Goal: Information Seeking & Learning: Learn about a topic

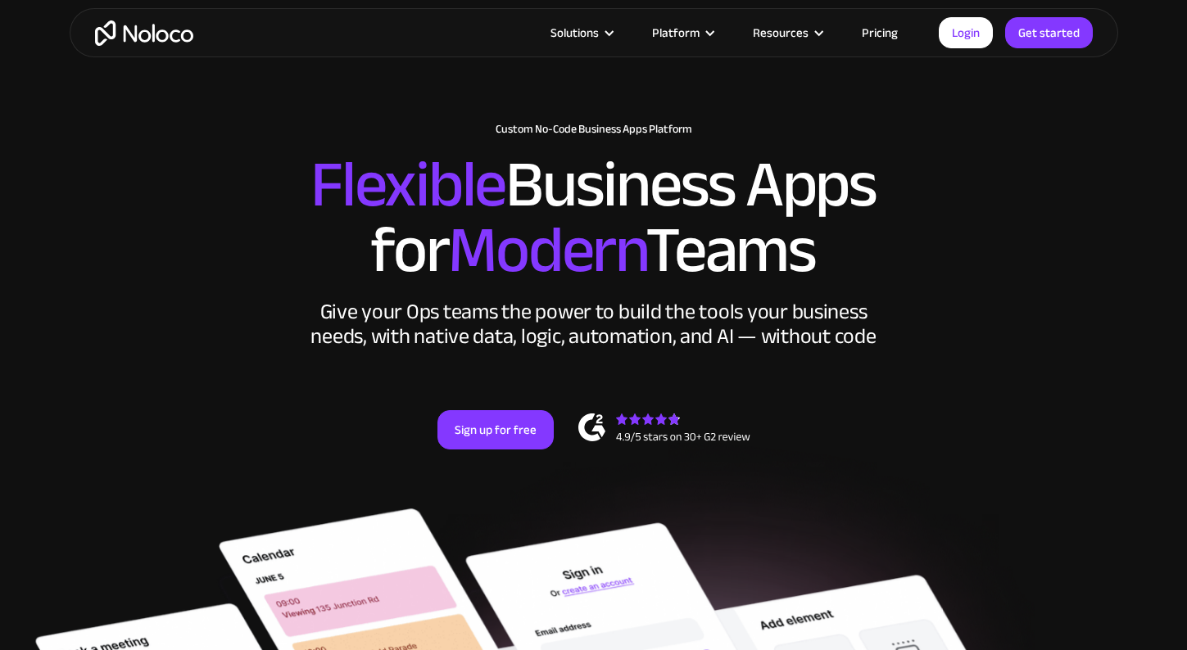
scroll to position [13, 0]
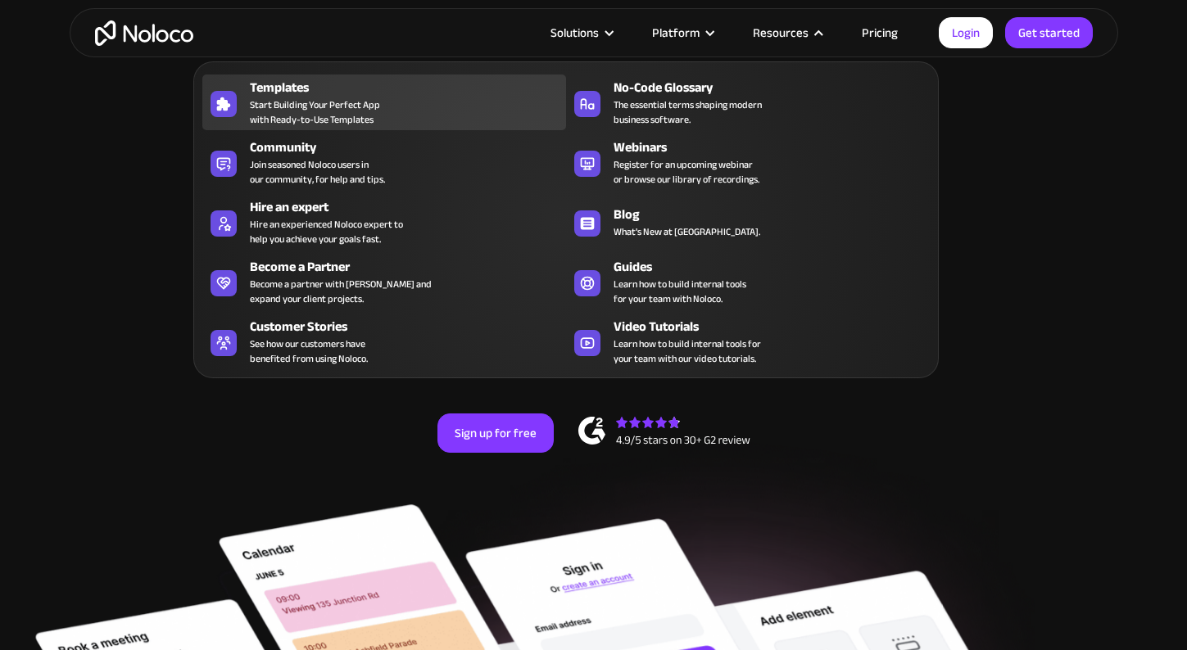
click at [341, 106] on span "Start Building Your Perfect App with Ready-to-Use Templates" at bounding box center [315, 111] width 130 height 29
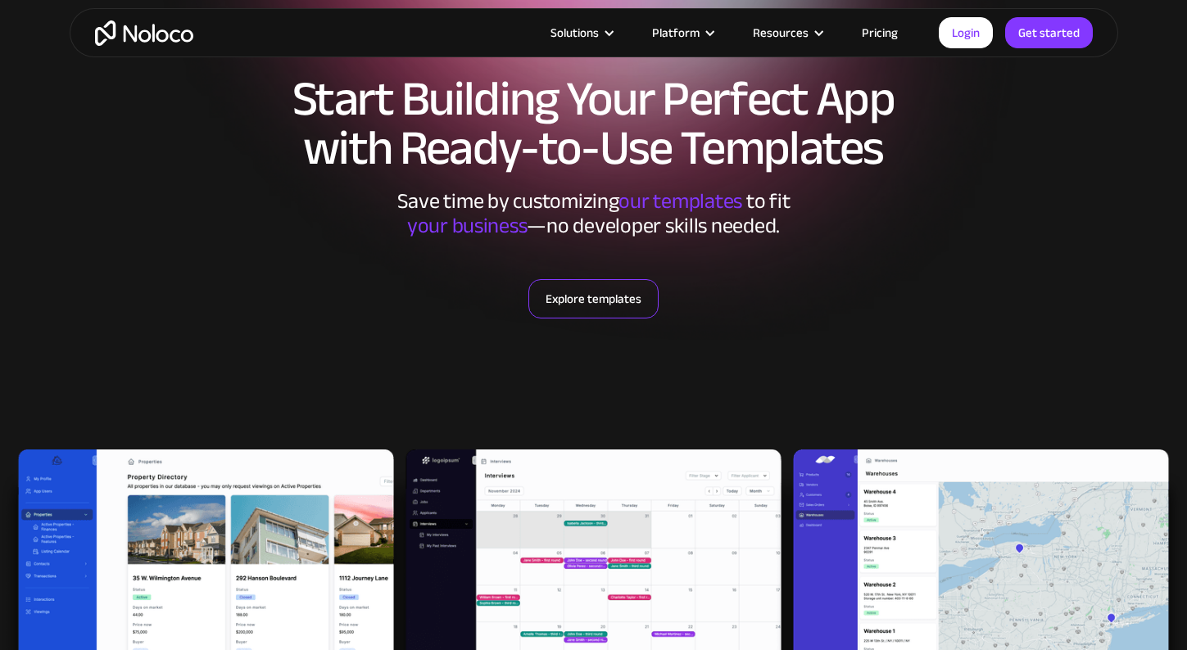
click at [632, 310] on link "Explore templates" at bounding box center [593, 298] width 130 height 39
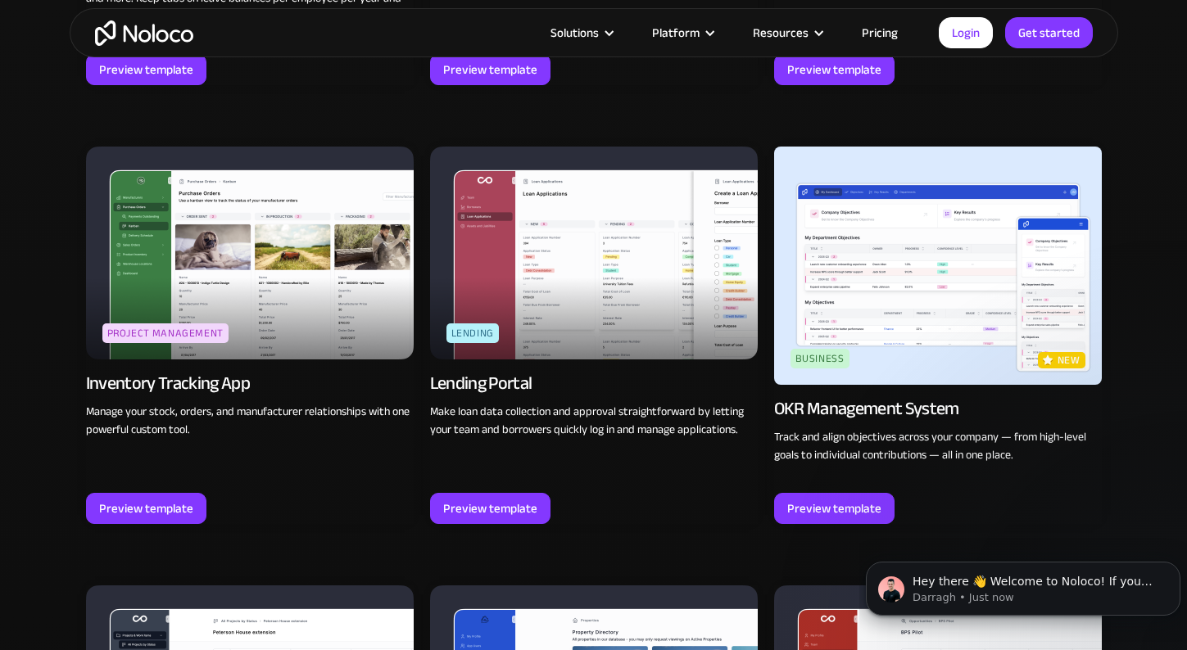
scroll to position [2394, 0]
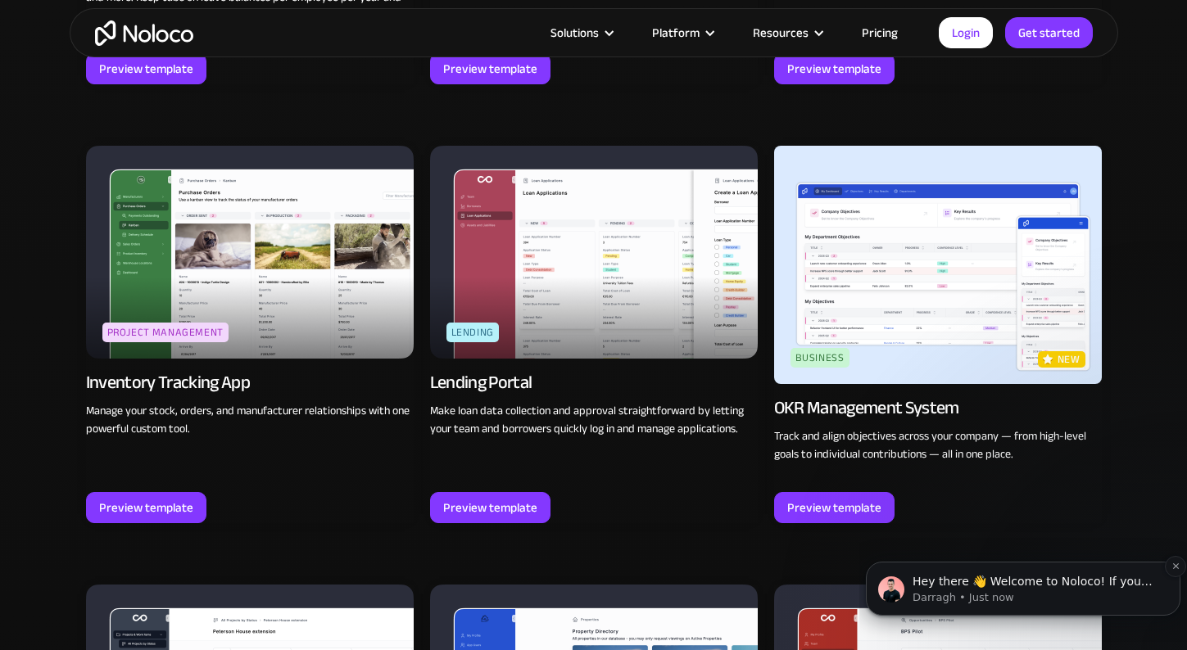
click at [1001, 580] on p "Hey there 👋 Welcome to Noloco! If you have any questions, just reply to this me…" at bounding box center [1035, 582] width 247 height 16
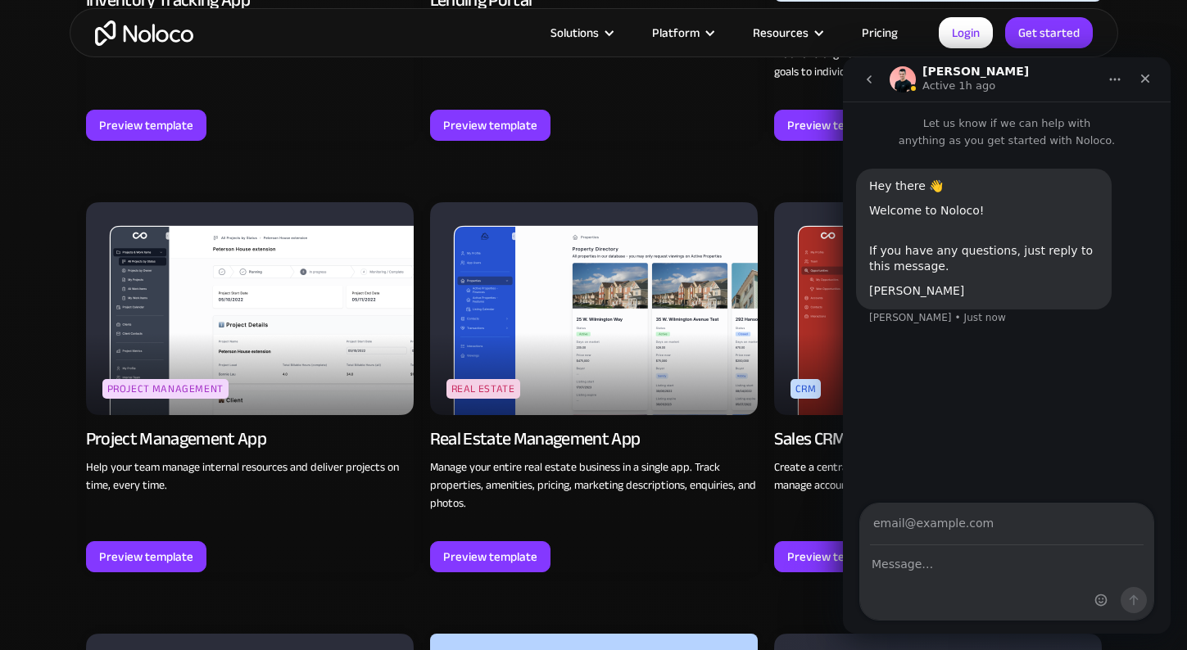
scroll to position [2779, 0]
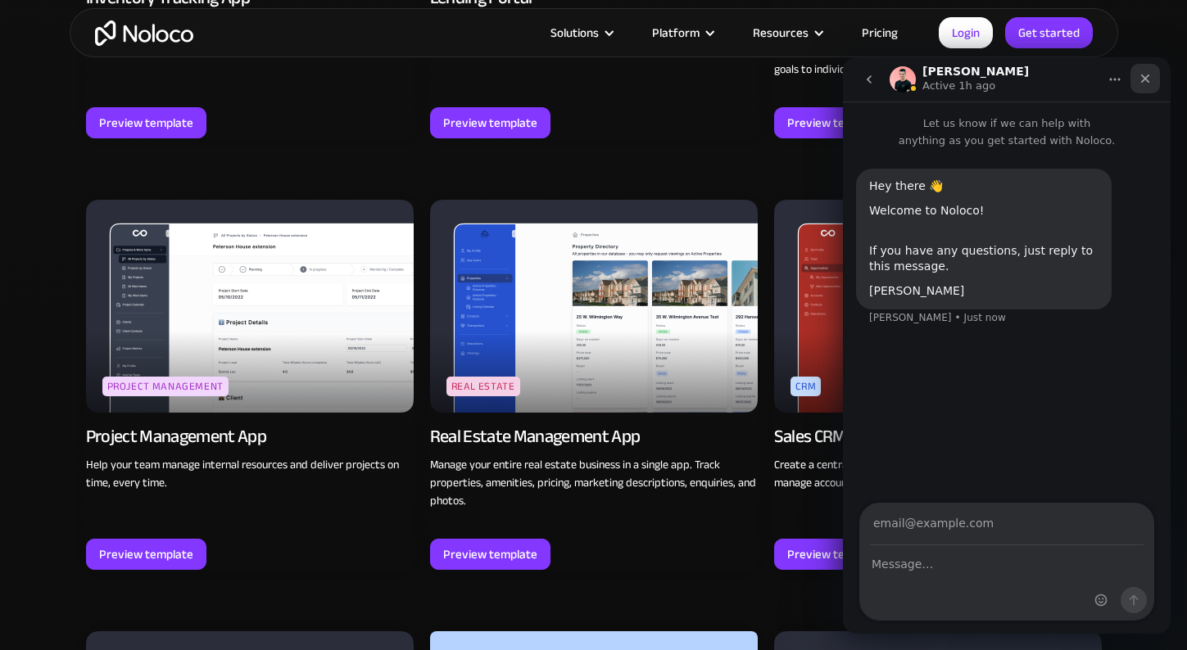
click at [1139, 79] on icon "Close" at bounding box center [1145, 78] width 13 height 13
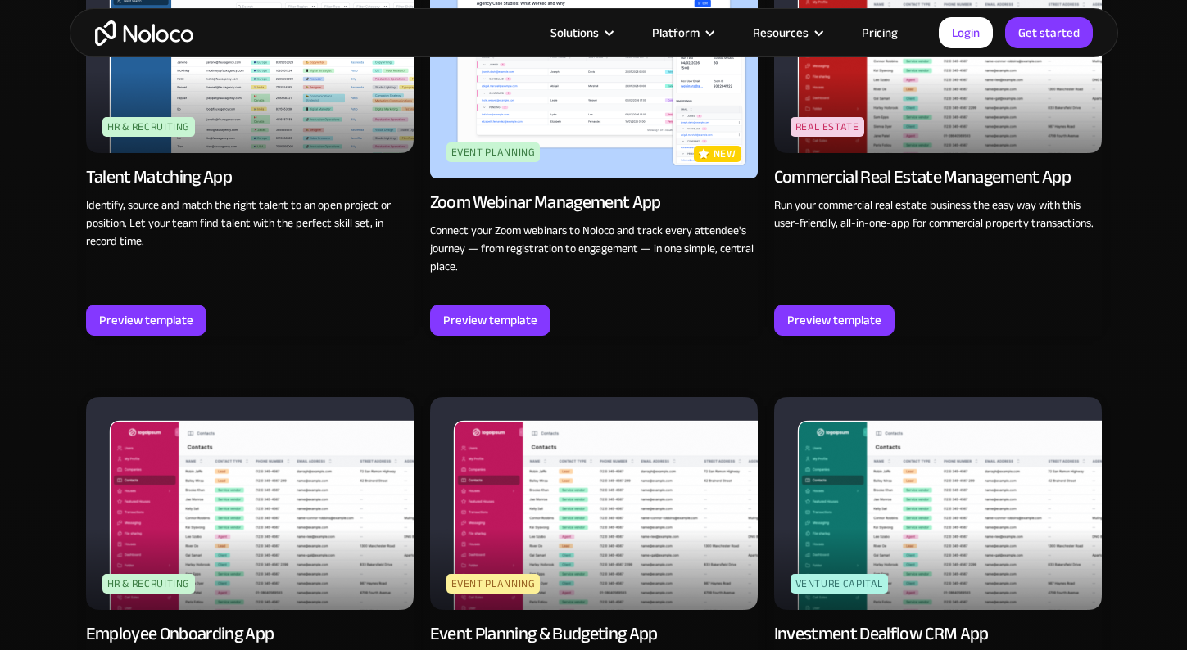
scroll to position [3470, 0]
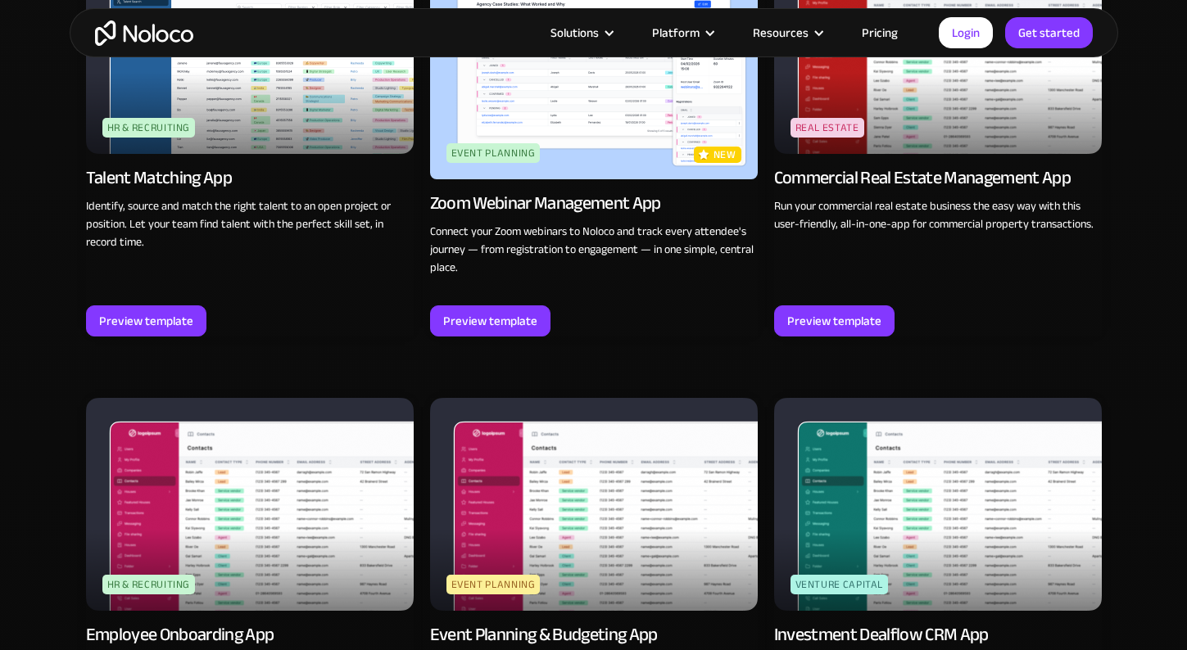
click at [674, 550] on img at bounding box center [594, 504] width 328 height 213
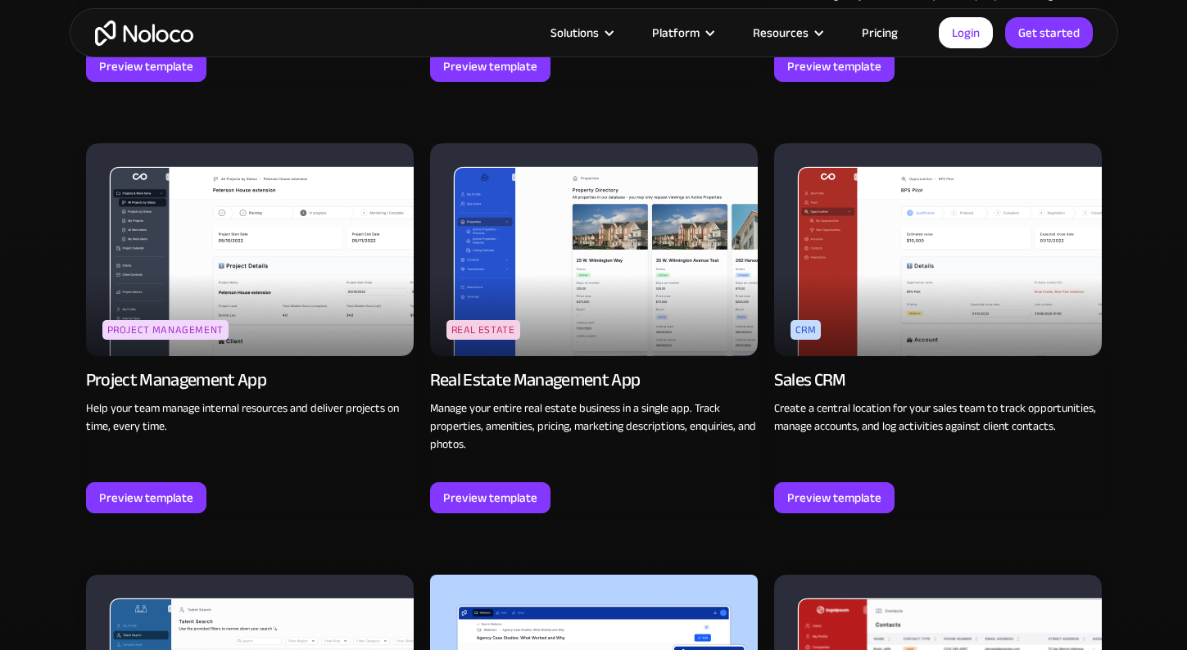
scroll to position [2835, 0]
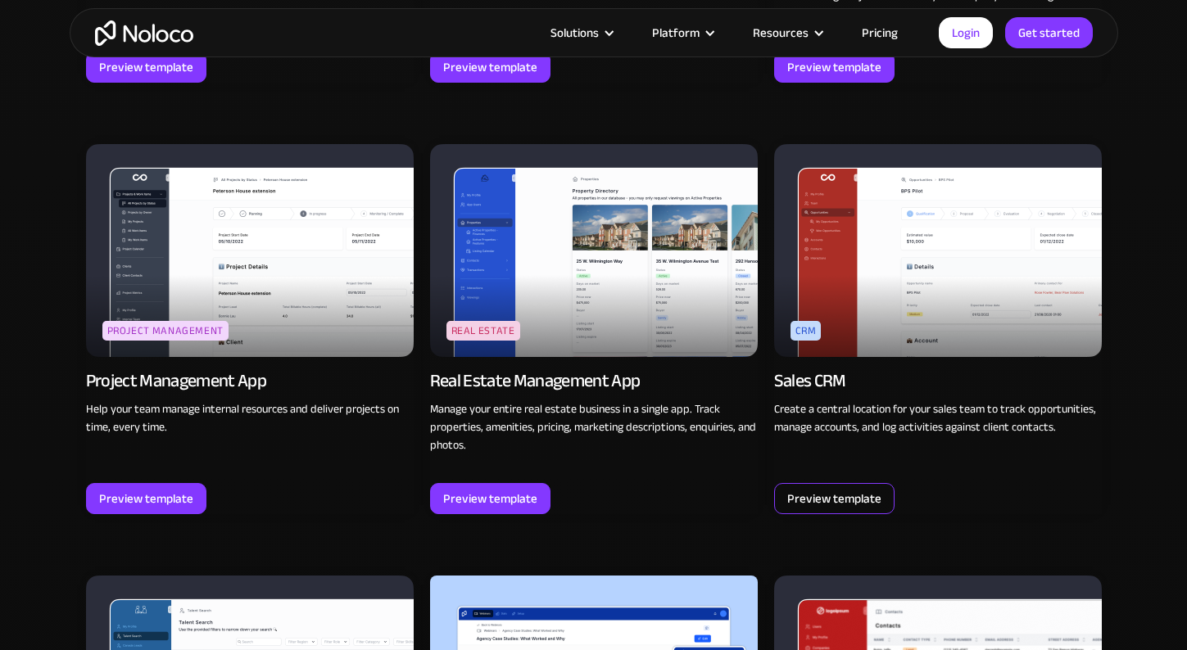
click at [838, 494] on div "Preview template" at bounding box center [834, 498] width 94 height 21
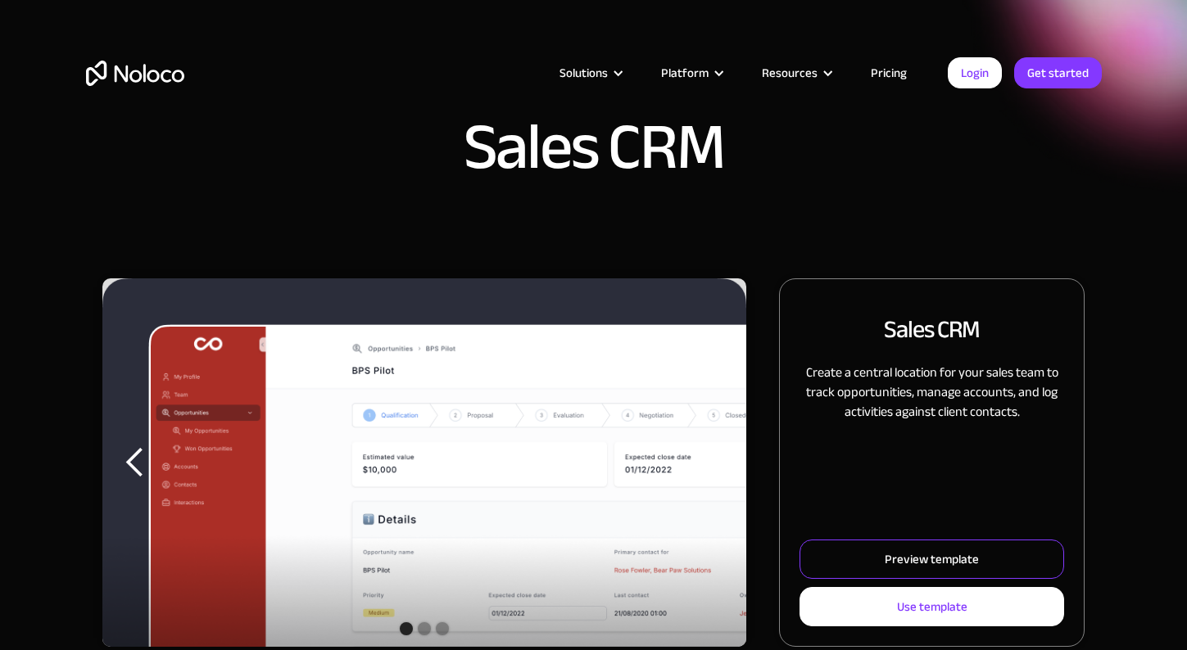
click at [903, 549] on div "Preview template" at bounding box center [932, 559] width 94 height 21
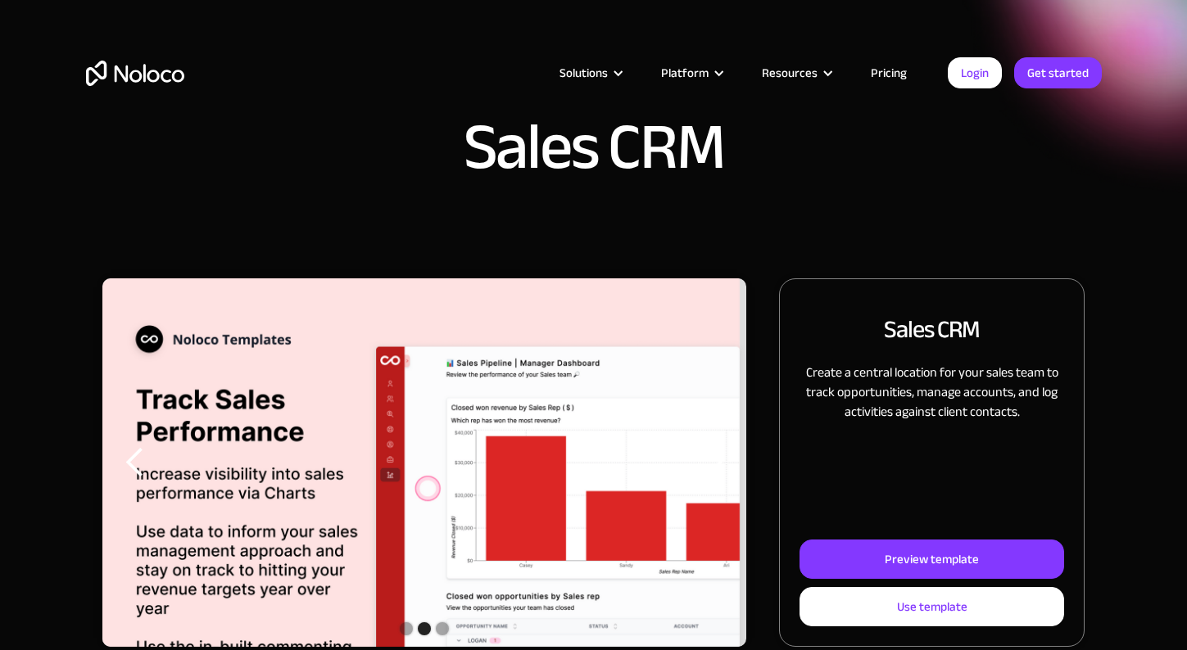
click at [912, 75] on link "Pricing" at bounding box center [888, 72] width 77 height 21
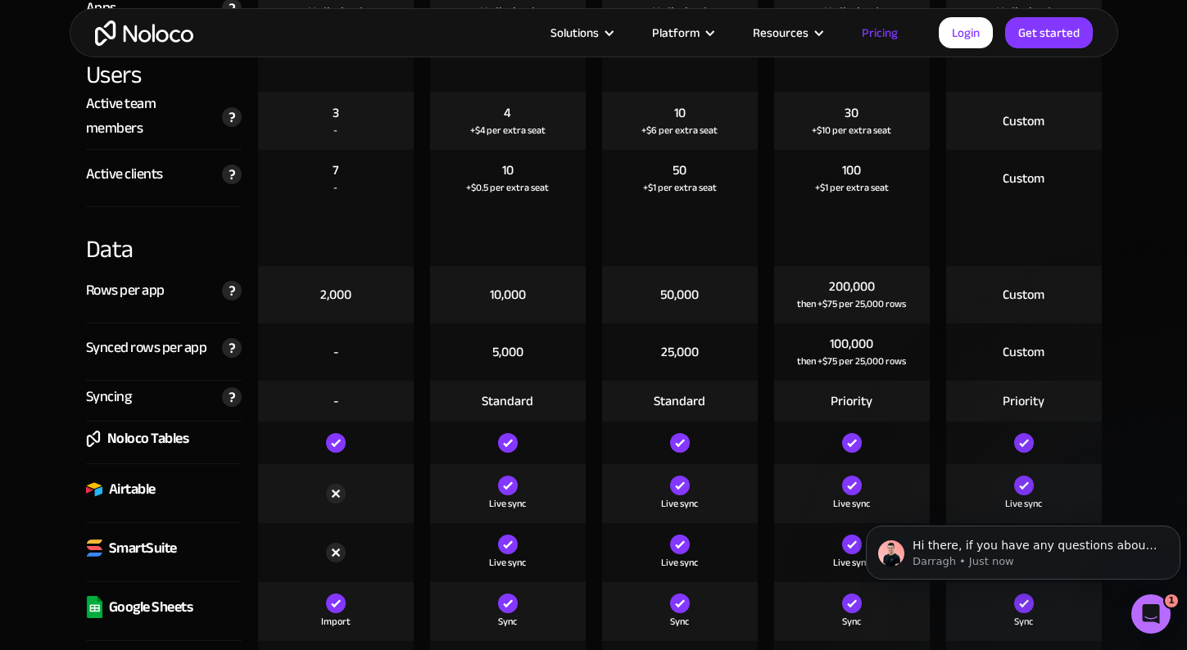
scroll to position [2026, 0]
click at [1064, 355] on div "Custom" at bounding box center [1024, 351] width 156 height 57
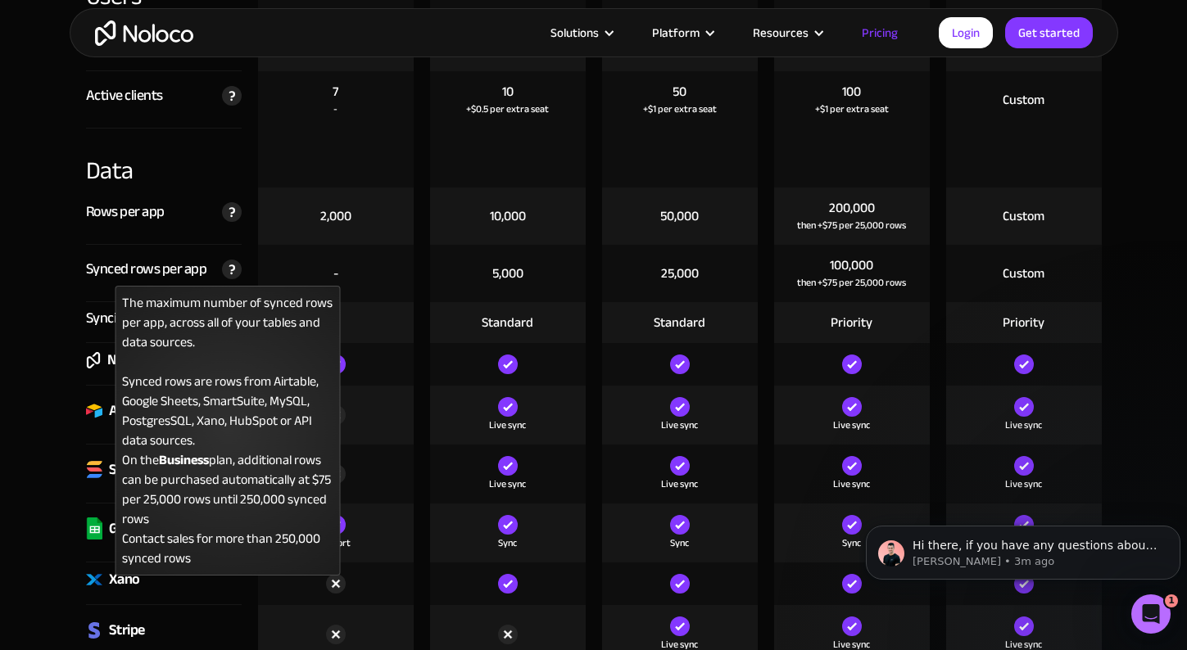
scroll to position [2122, 0]
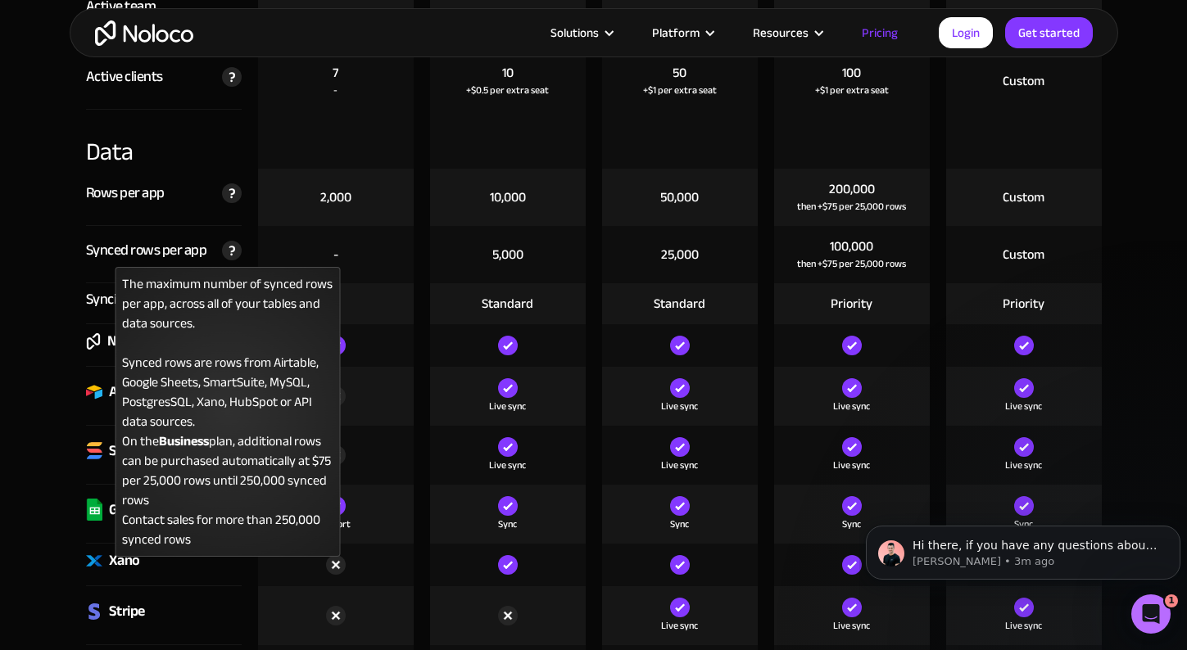
click at [233, 242] on img at bounding box center [232, 251] width 20 height 20
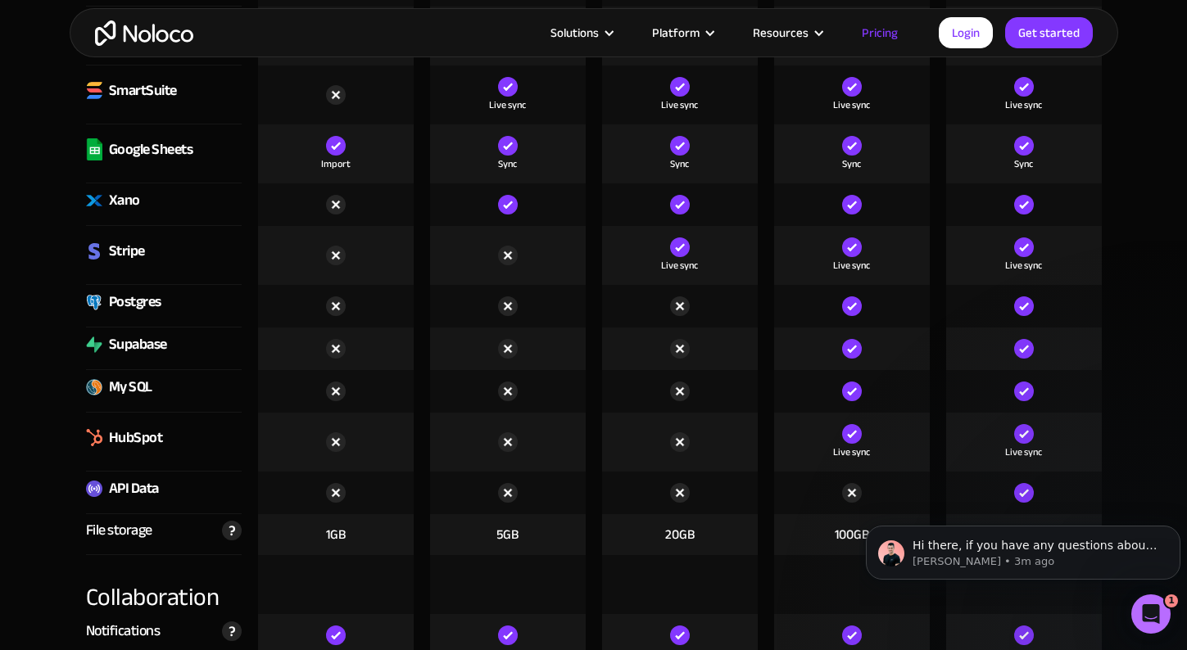
scroll to position [2484, 0]
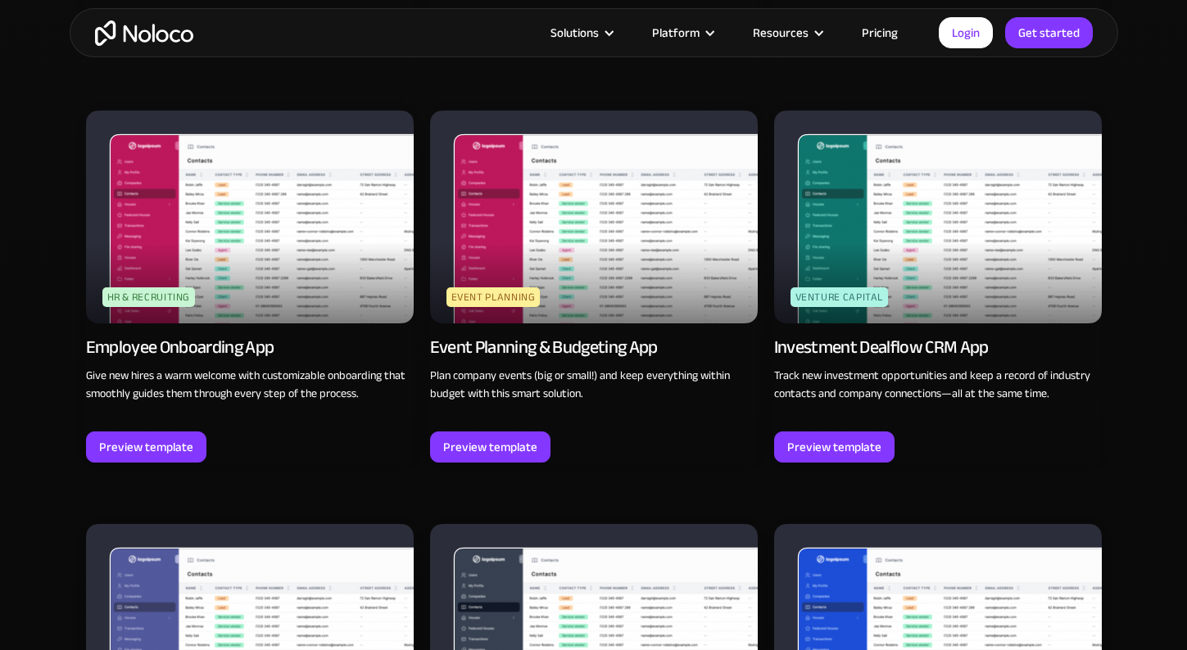
scroll to position [3759, 0]
